Goal: Transaction & Acquisition: Obtain resource

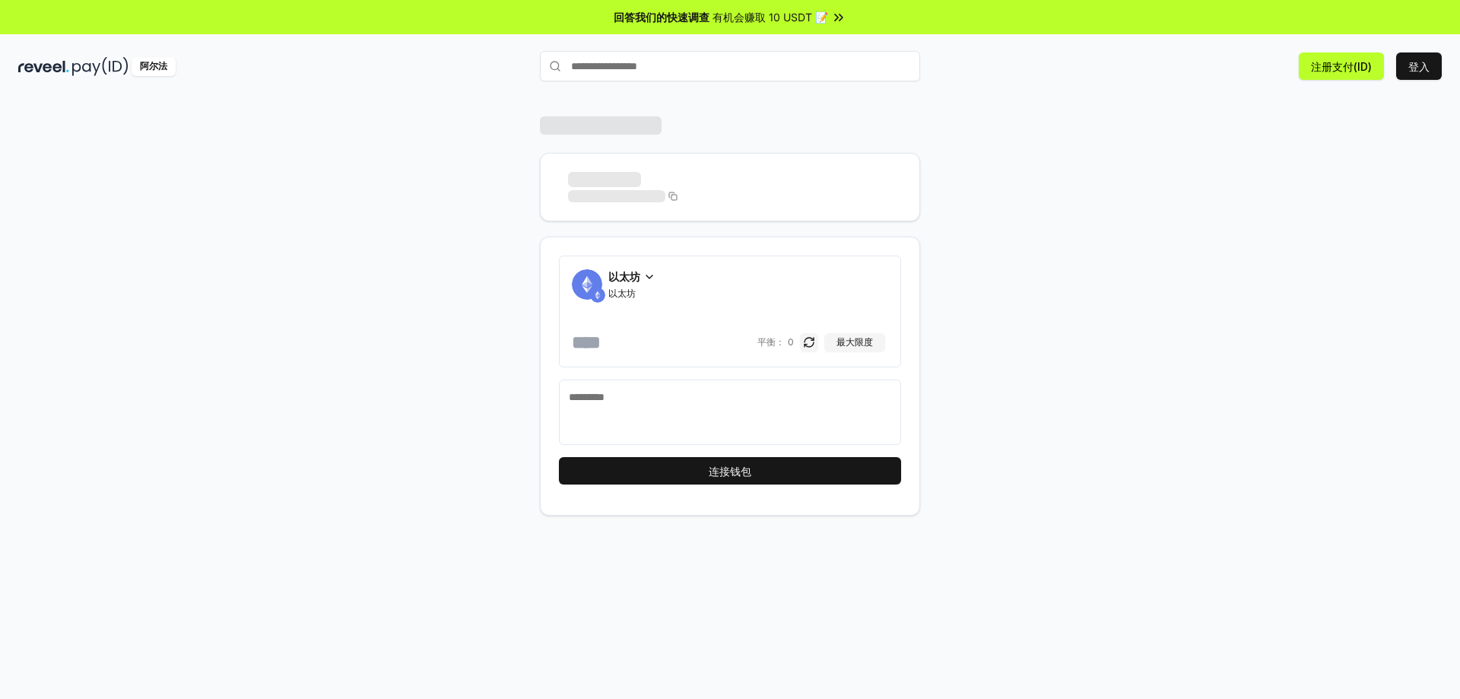
click at [642, 274] on div "以太坊" at bounding box center [631, 276] width 47 height 16
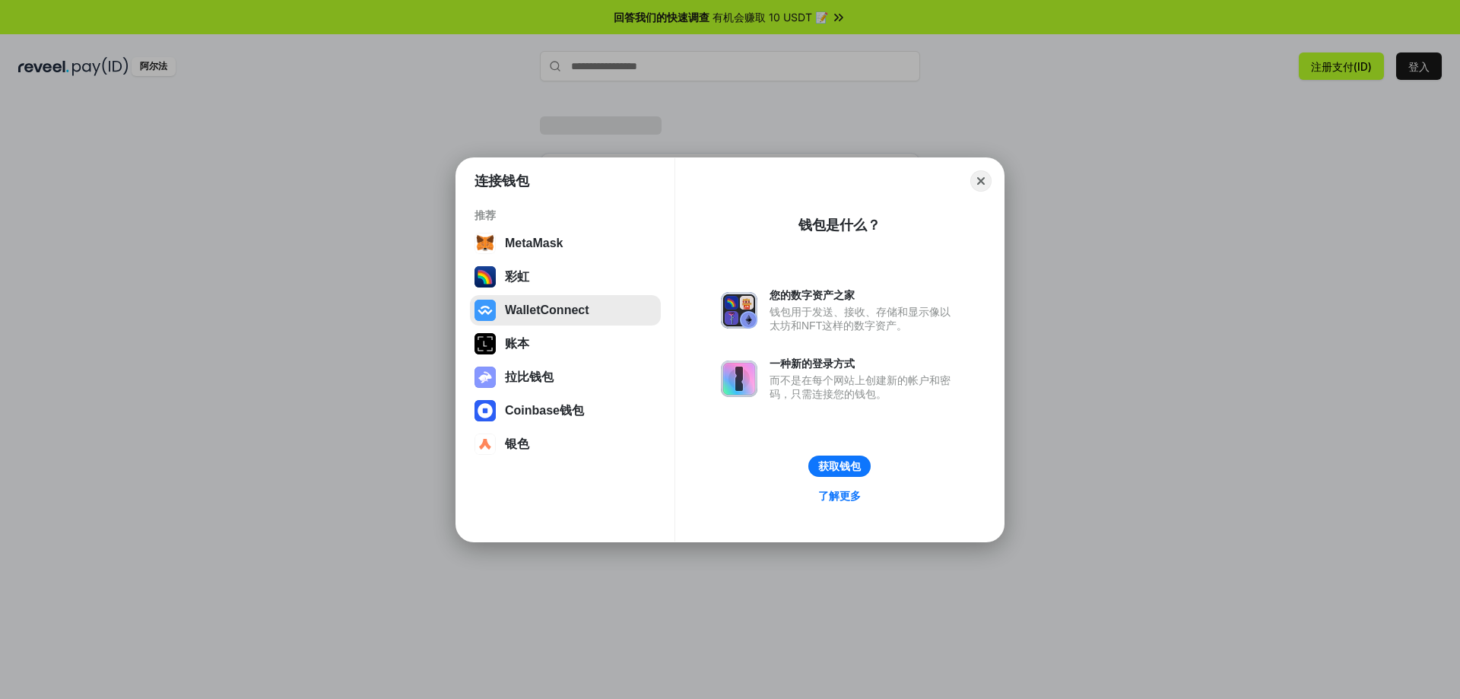
click at [584, 307] on button "WalletConnect" at bounding box center [565, 310] width 191 height 30
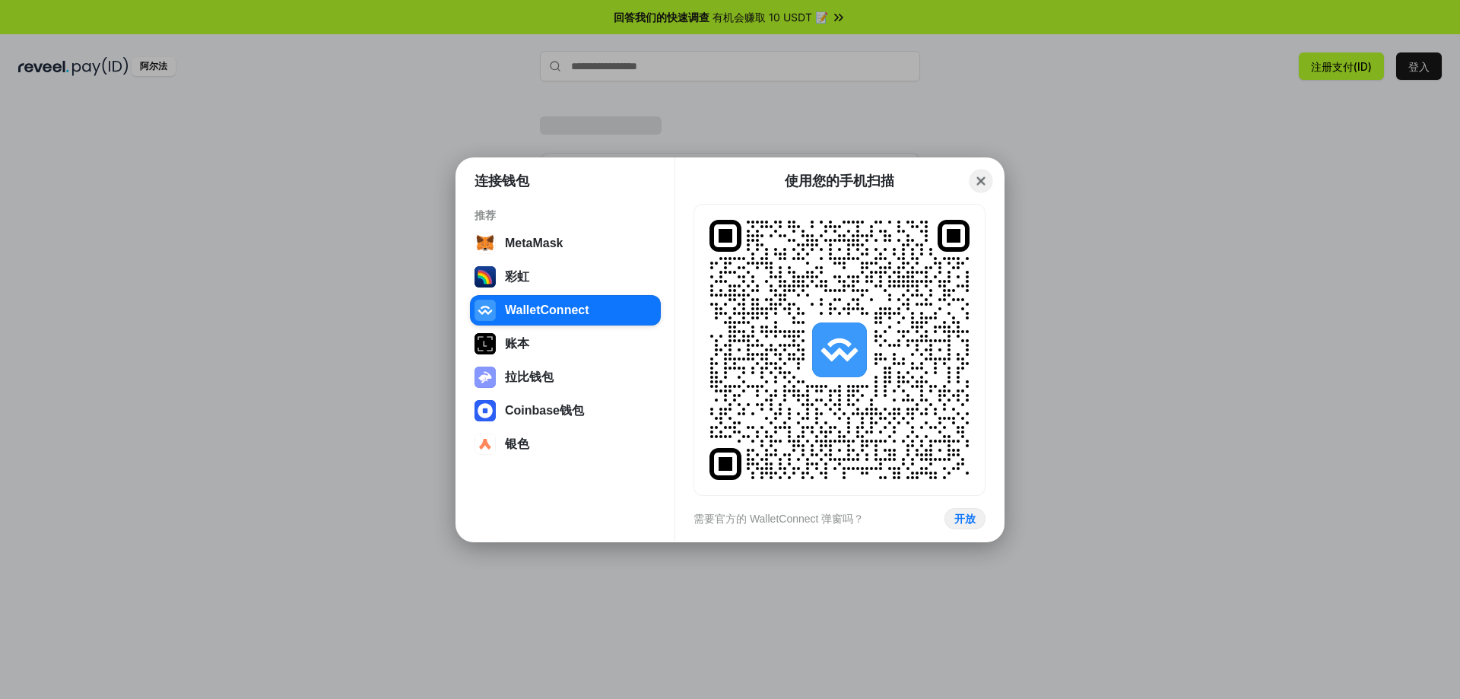
click at [985, 183] on button "Close" at bounding box center [981, 181] width 24 height 24
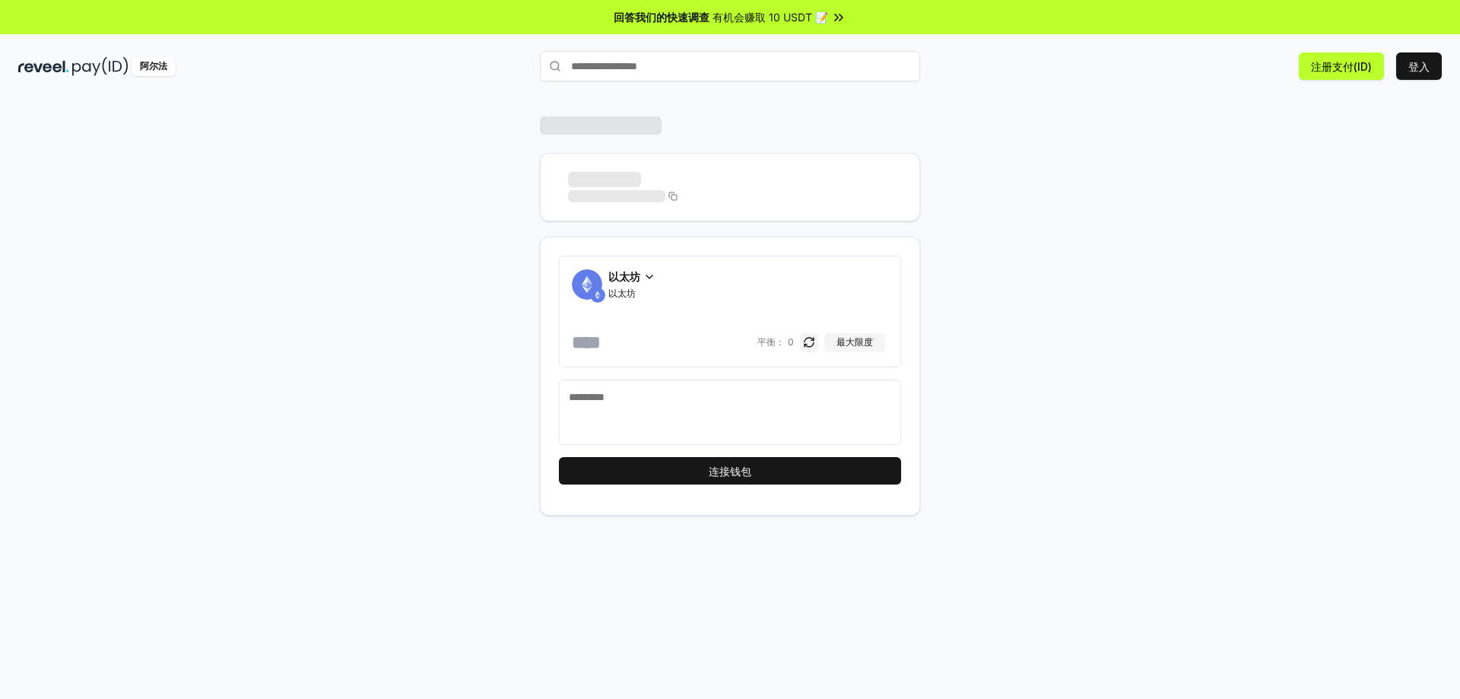
click at [1081, 240] on div "以太坊 以太坊 [PERSON_NAME]： 0 最大限度 连接钱包" at bounding box center [730, 315] width 912 height 399
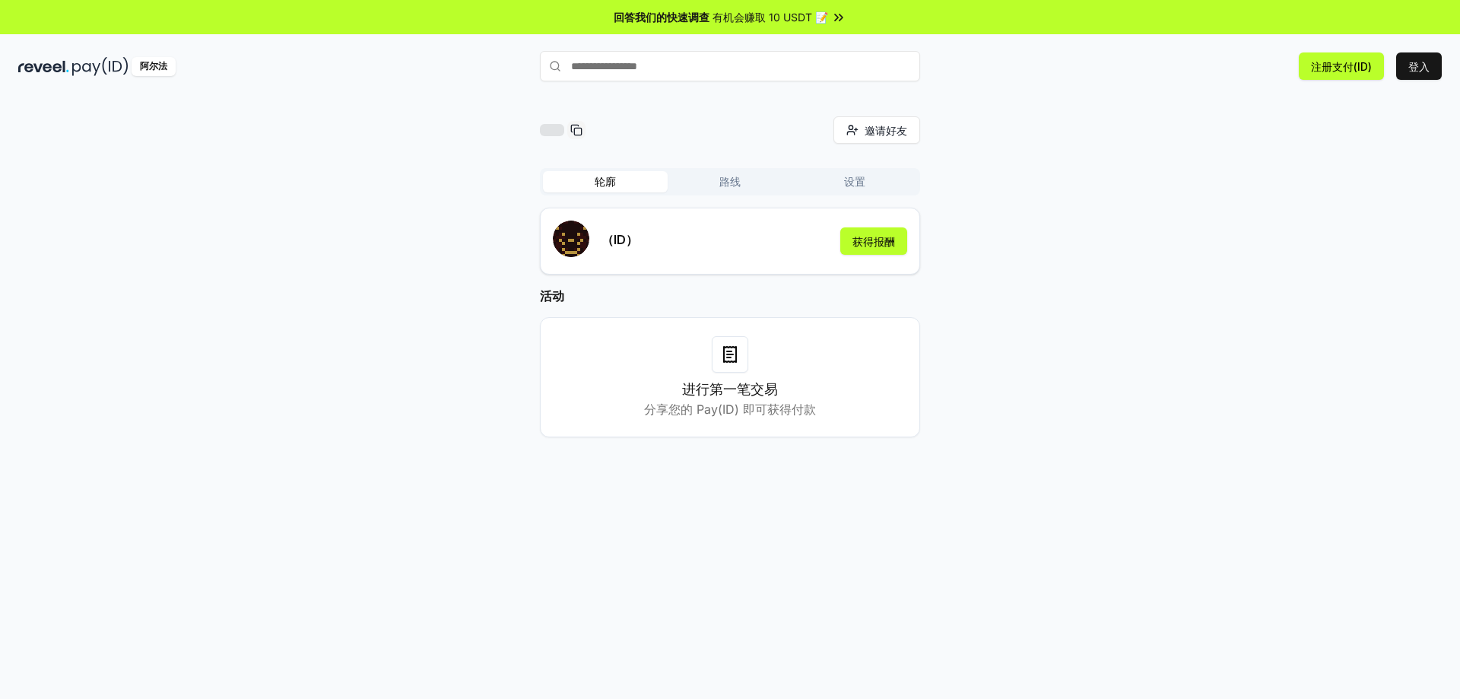
click at [738, 14] on font "有机会赚取 10 USDT 📝" at bounding box center [770, 17] width 116 height 13
